Goal: Find specific page/section: Find specific page/section

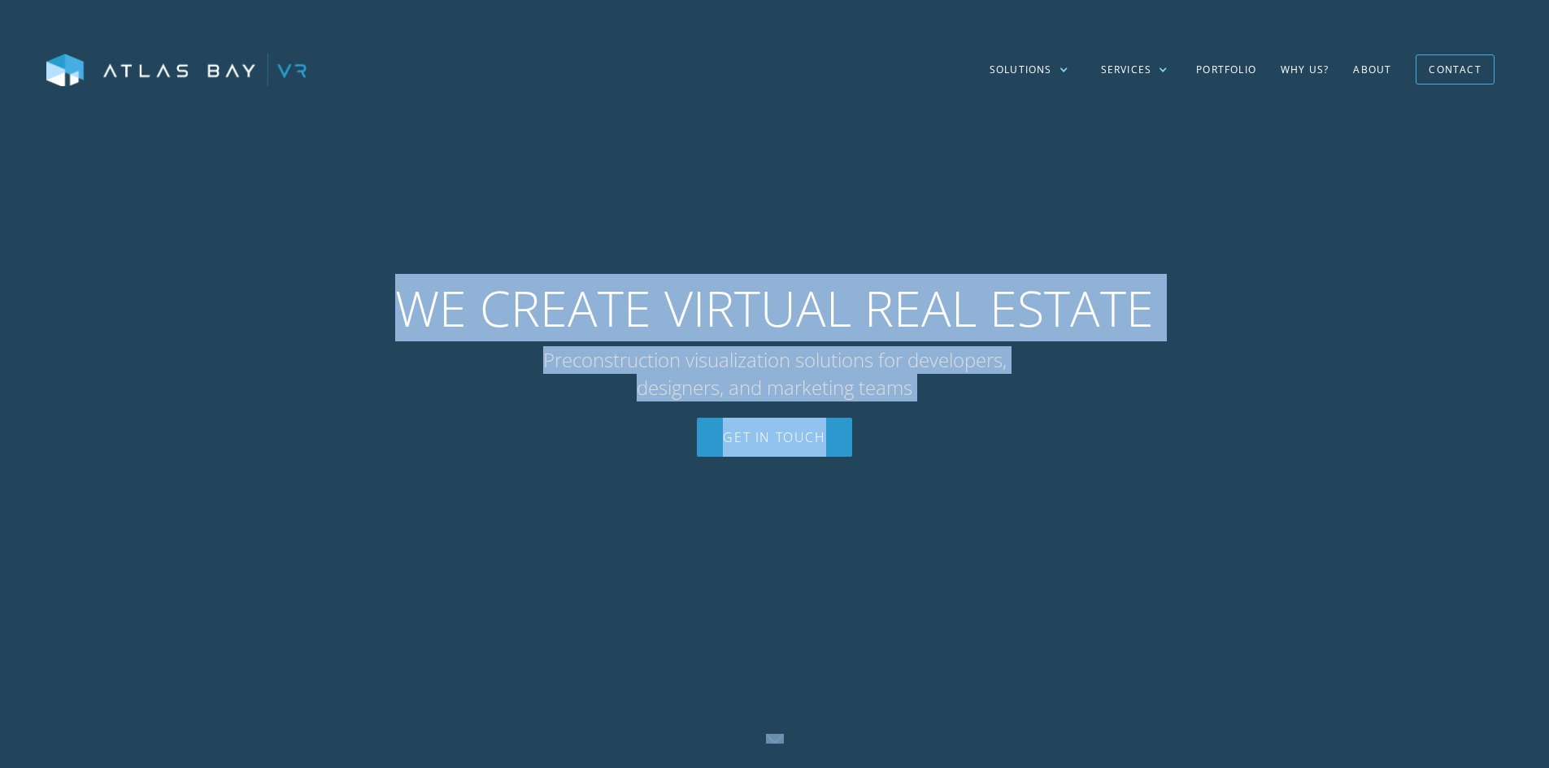
drag, startPoint x: 1548, startPoint y: 72, endPoint x: 1544, endPoint y: 148, distance: 76.5
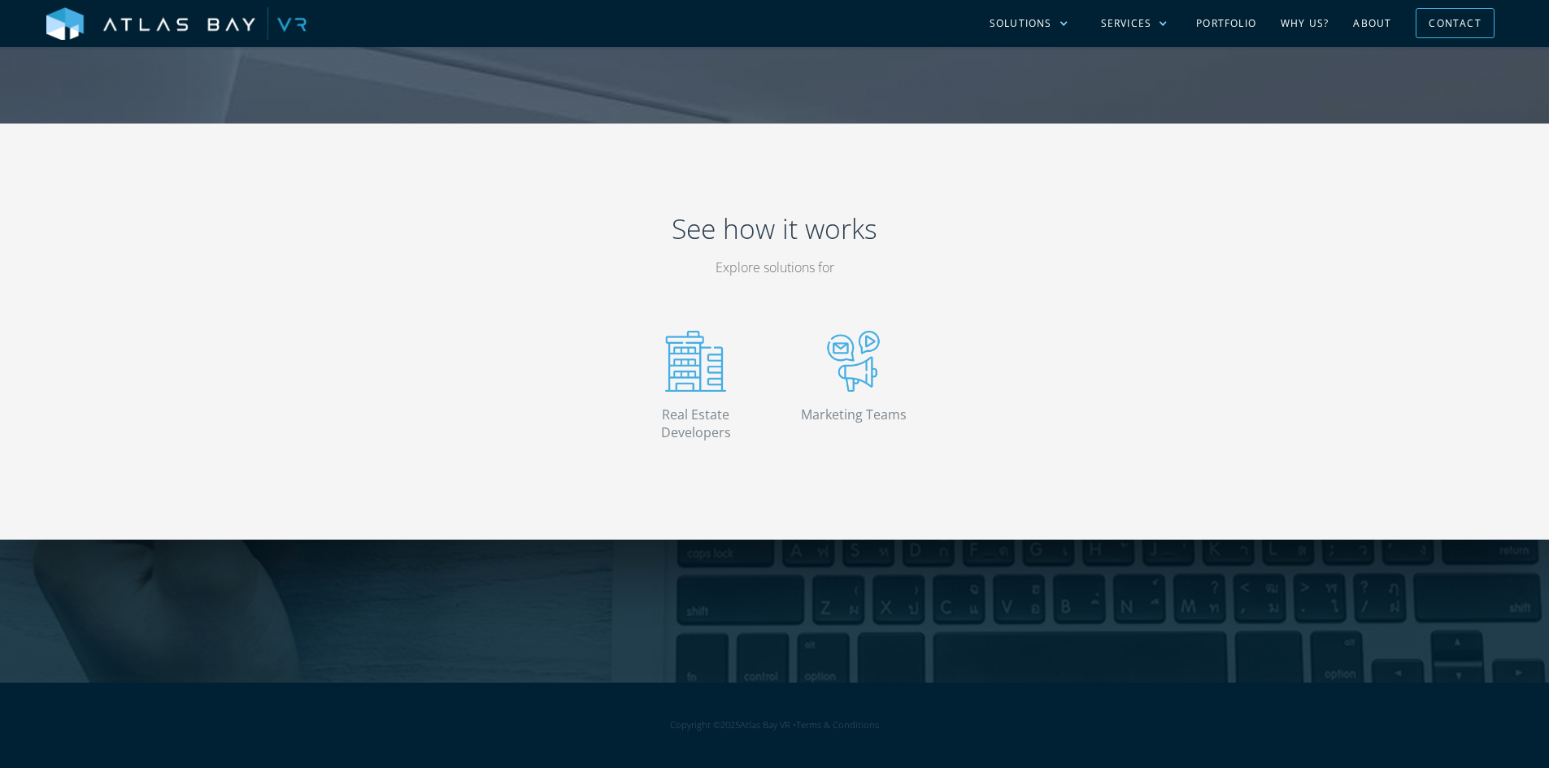
scroll to position [3814, 0]
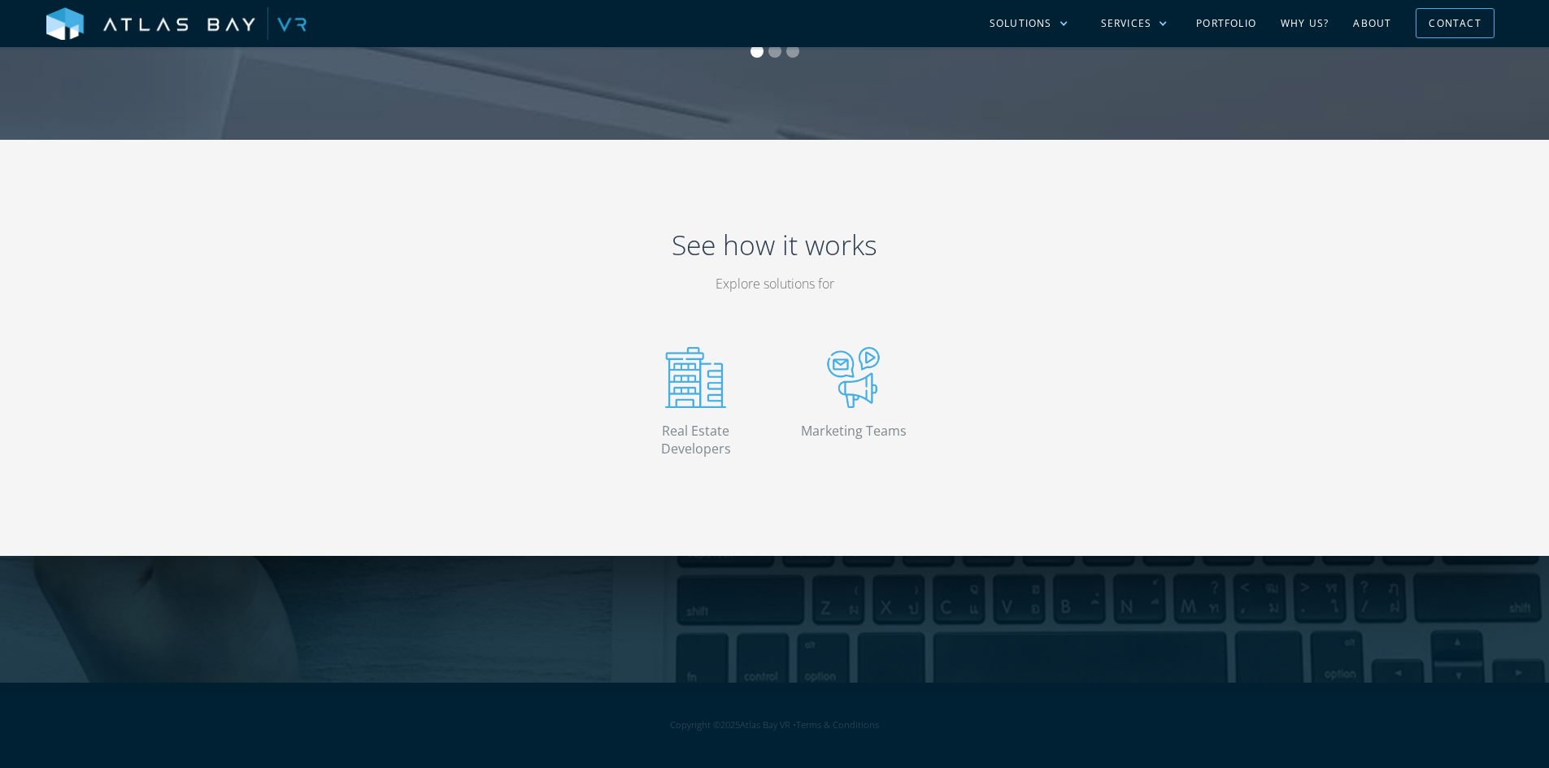
click at [1106, 401] on div "Real Estate Developers Marketing Teams Senior Living Residential Industrial" at bounding box center [774, 403] width 975 height 152
click at [1364, 22] on link "About" at bounding box center [1371, 23] width 63 height 47
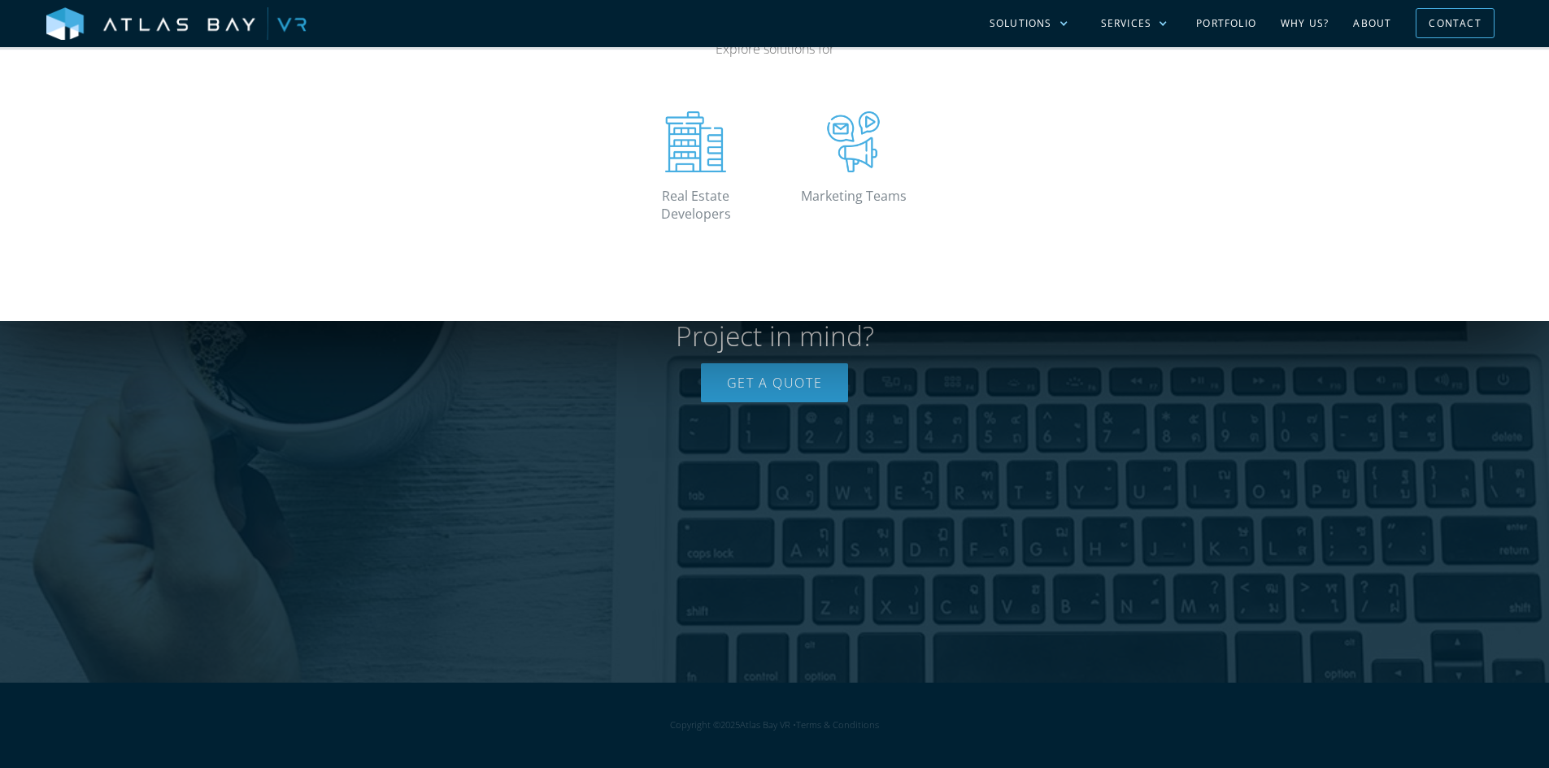
scroll to position [3067, 0]
